Goal: Task Accomplishment & Management: Use online tool/utility

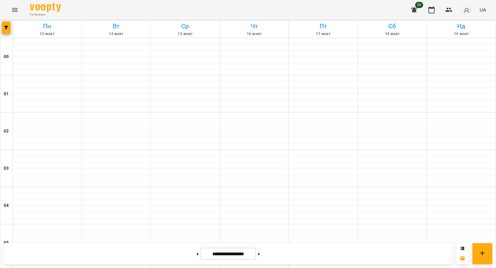
scroll to position [570, 0]
click at [6, 27] on icon "button" at bounding box center [6, 28] width 4 height 4
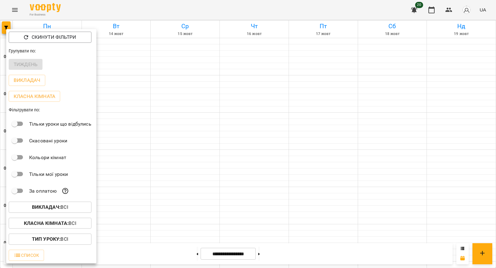
click at [45, 222] on b "Класна кімната :" at bounding box center [46, 223] width 45 height 6
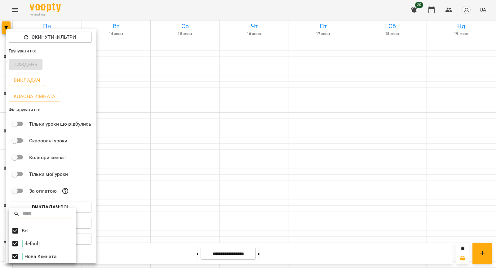
click at [81, 184] on div at bounding box center [248, 134] width 496 height 268
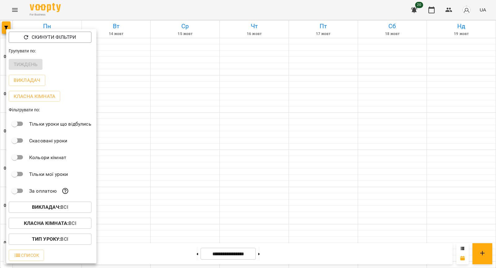
click at [50, 207] on b "Викладач :" at bounding box center [46, 207] width 29 height 6
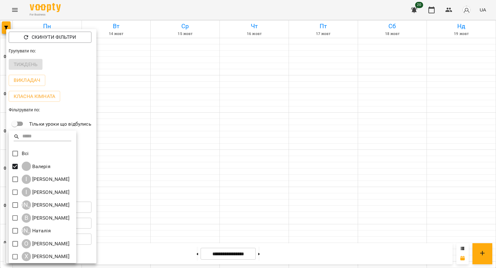
click at [185, 132] on div at bounding box center [248, 134] width 496 height 268
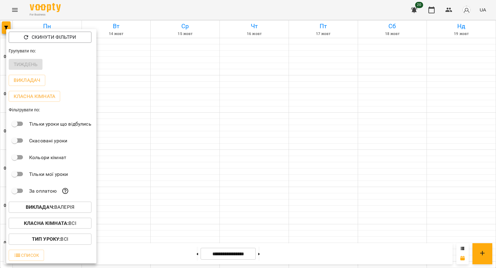
click at [185, 132] on div at bounding box center [248, 134] width 496 height 268
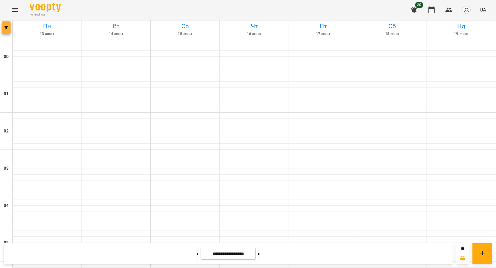
click at [4, 30] on button "button" at bounding box center [6, 27] width 9 height 12
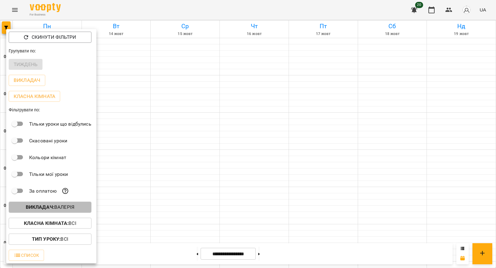
click at [42, 211] on button "Викладач : [PERSON_NAME]" at bounding box center [50, 206] width 83 height 11
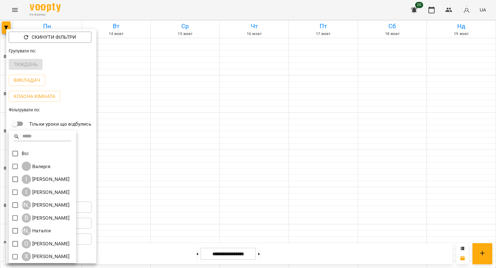
click at [15, 201] on div "Всі [PERSON_NAME] І [PERSON_NAME] І [PERSON_NAME] А [PERSON_NAME] В [PERSON_NAM…" at bounding box center [43, 196] width 68 height 132
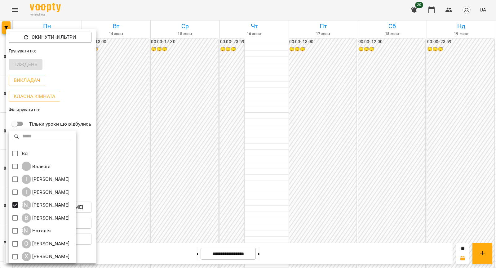
click at [115, 176] on div at bounding box center [248, 134] width 496 height 268
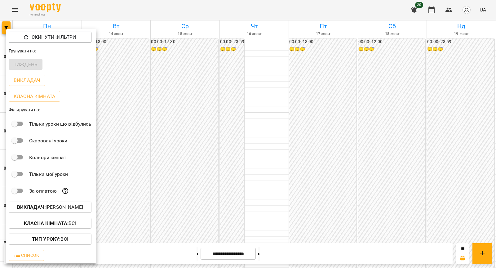
click at [113, 147] on div at bounding box center [248, 134] width 496 height 268
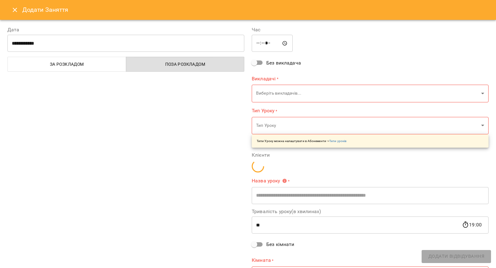
type input "**********"
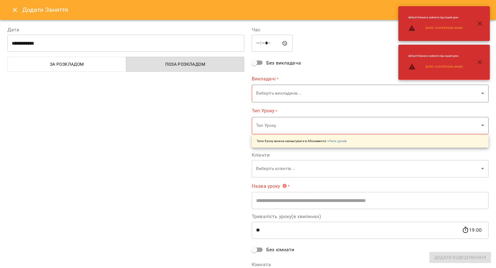
click at [15, 8] on icon "Close" at bounding box center [14, 9] width 7 height 7
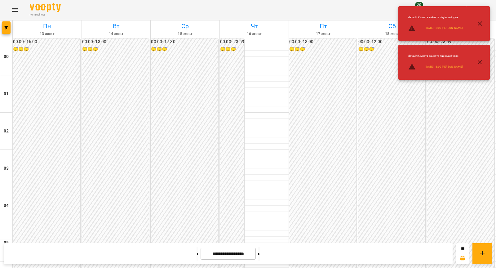
scroll to position [642, 0]
click at [482, 62] on icon "button" at bounding box center [479, 62] width 7 height 7
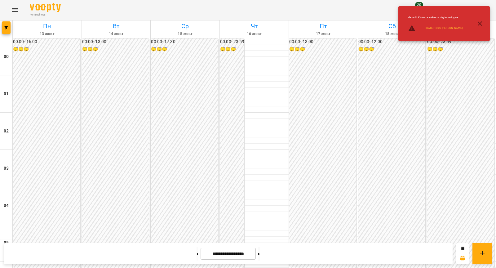
click at [481, 23] on icon "button" at bounding box center [479, 23] width 7 height 7
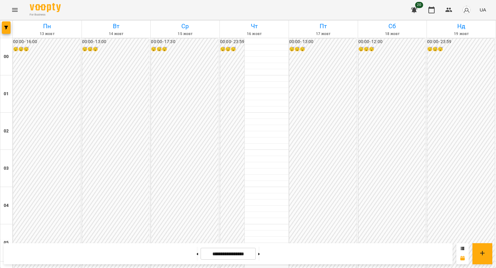
scroll to position [653, 0]
click at [6, 32] on button "button" at bounding box center [6, 27] width 9 height 12
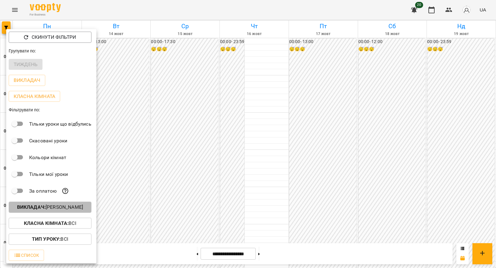
click at [47, 202] on button "Викладач : [PERSON_NAME]" at bounding box center [50, 206] width 83 height 11
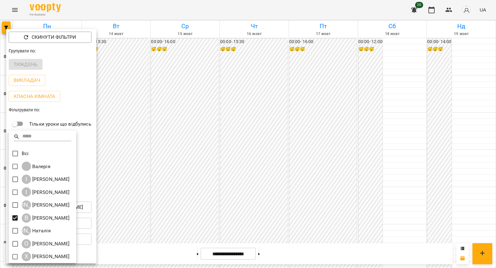
click at [138, 156] on div at bounding box center [248, 134] width 496 height 268
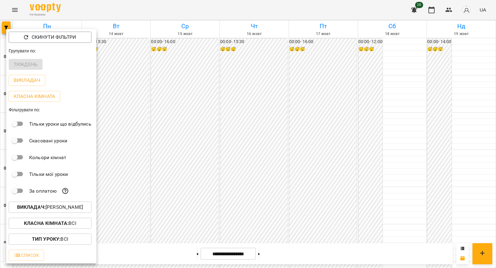
click at [137, 135] on div at bounding box center [248, 134] width 496 height 268
